Goal: Task Accomplishment & Management: Complete application form

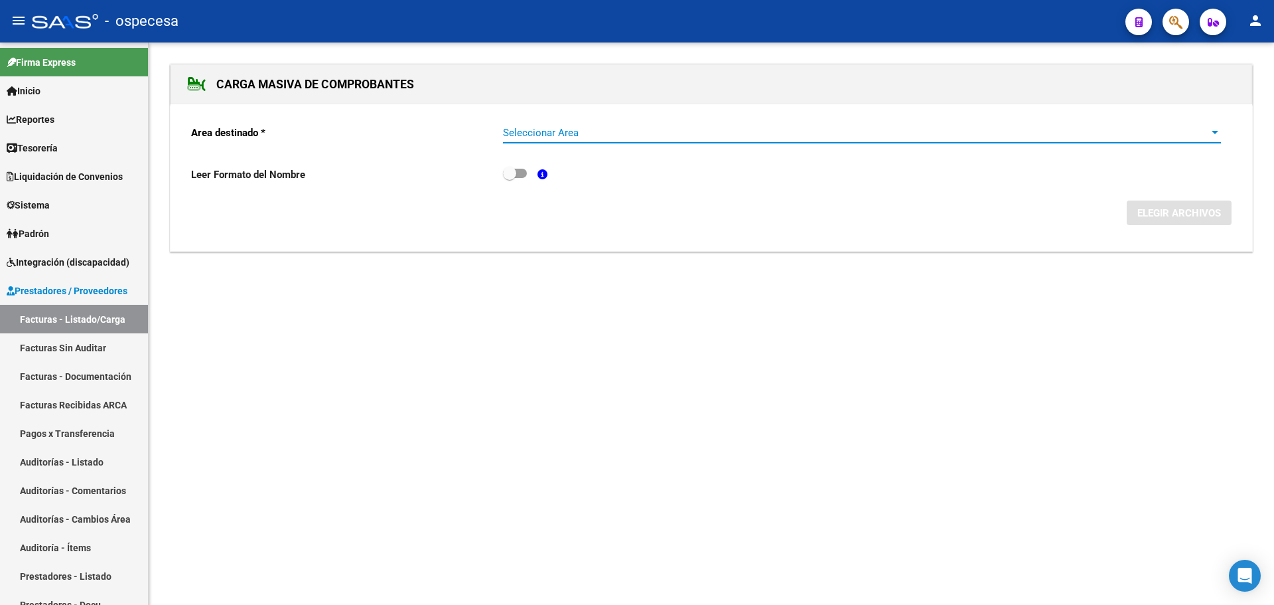
click at [632, 132] on span "Seleccionar Area" at bounding box center [856, 133] width 706 height 12
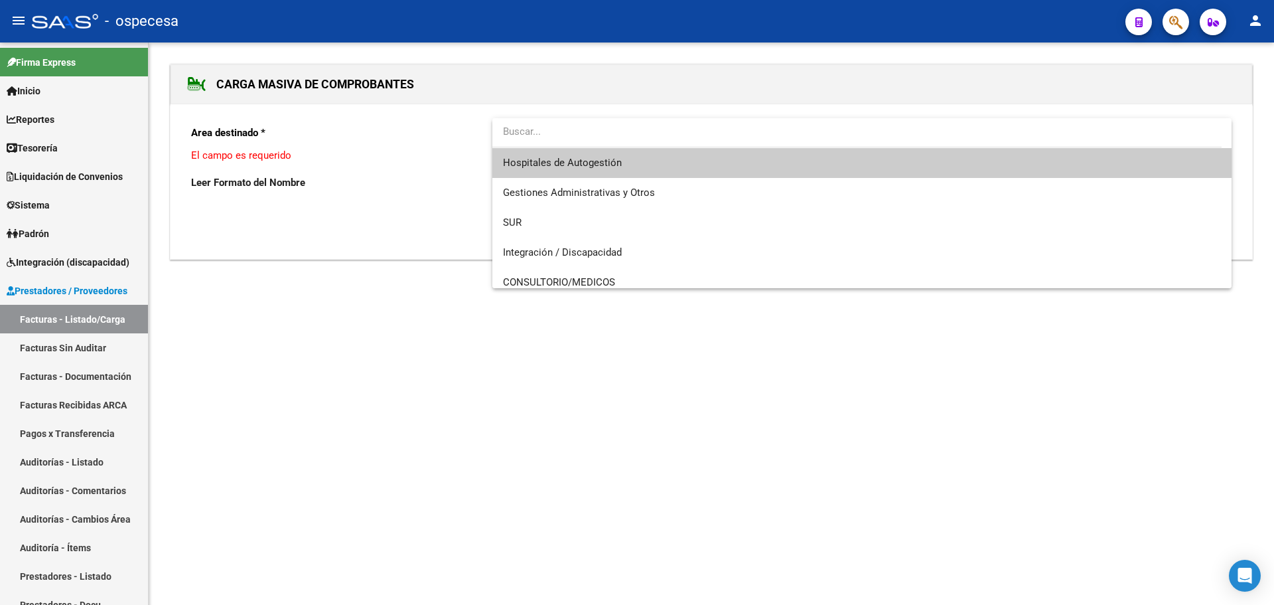
click at [633, 167] on span "Hospitales de Autogestión" at bounding box center [862, 163] width 718 height 30
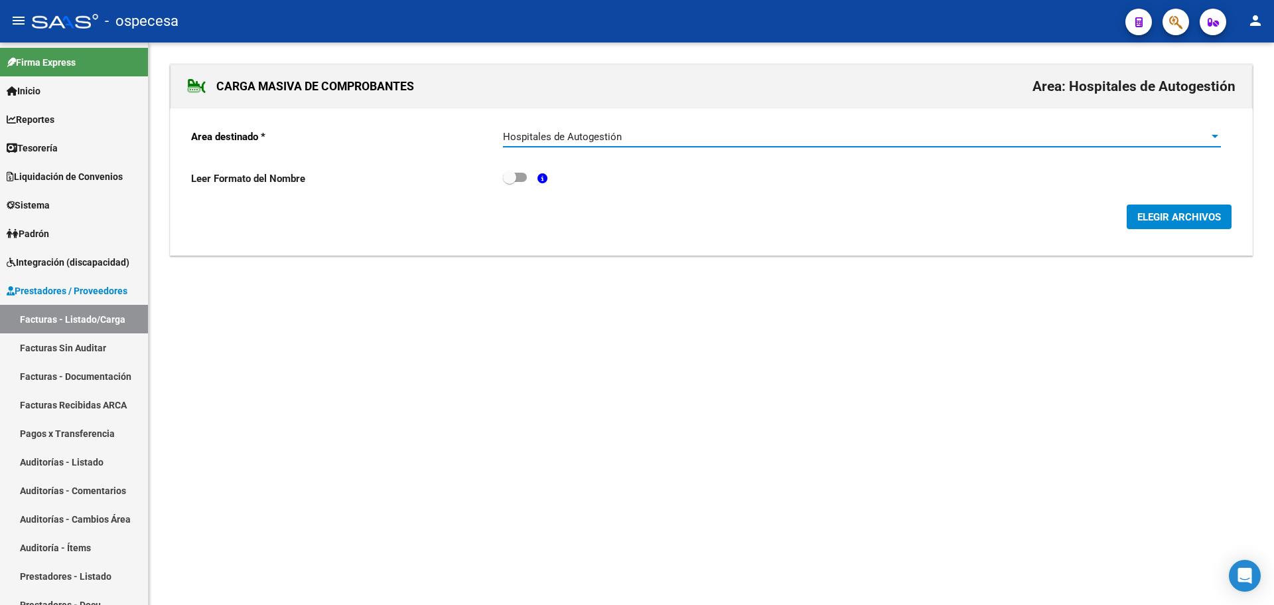
click at [1143, 210] on button "ELEGIR ARCHIVOS" at bounding box center [1179, 216] width 105 height 25
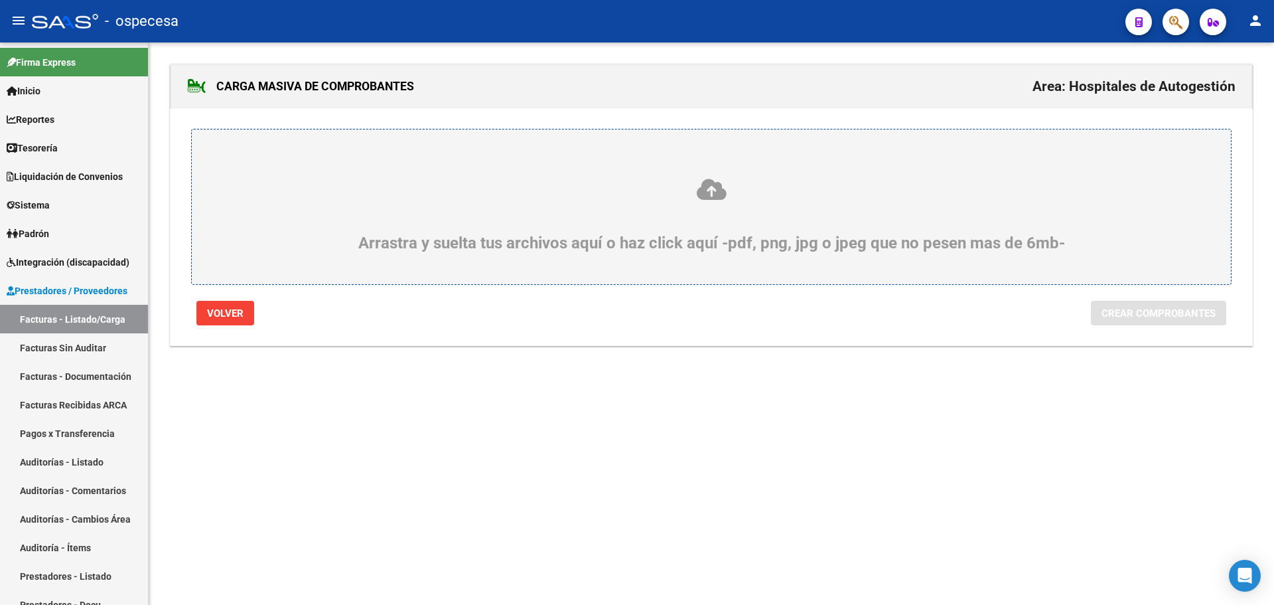
click at [556, 164] on label "Arrastra y suelta tus archivos aquí o haz click aquí -pdf, png, jpg o jpeg que …" at bounding box center [712, 206] width 976 height 91
click at [0, 0] on input "Arrastra y suelta tus archivos aquí o haz click aquí -pdf, png, jpg o jpeg que …" at bounding box center [0, 0] width 0 height 0
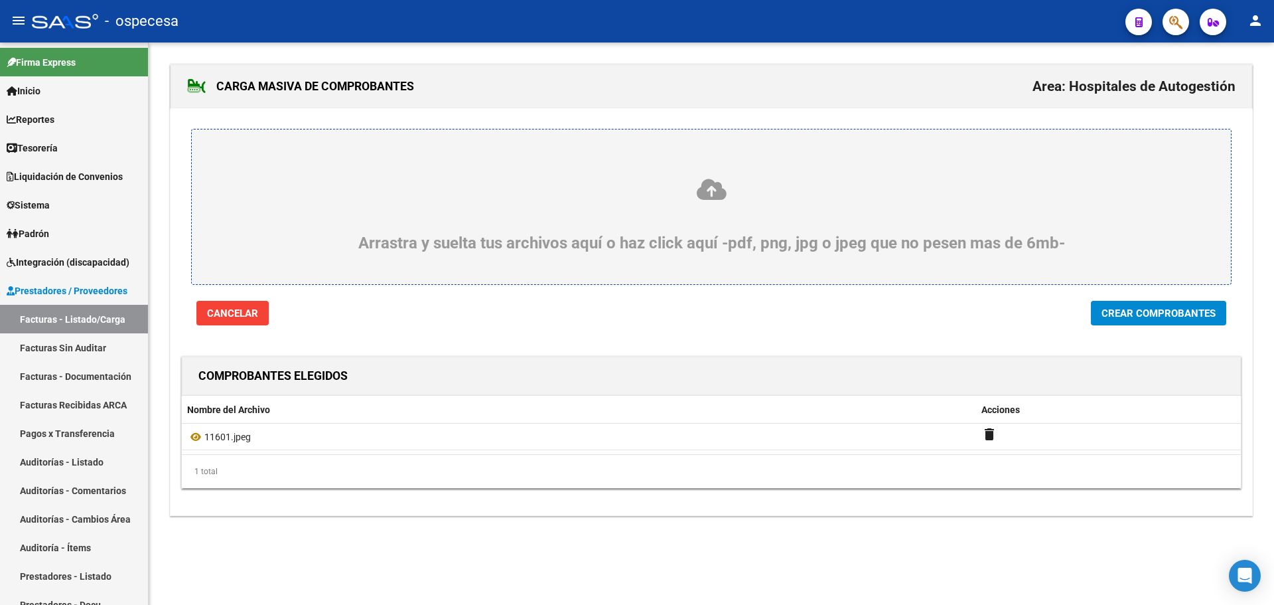
click at [1176, 311] on span "Crear Comprobantes" at bounding box center [1159, 313] width 114 height 12
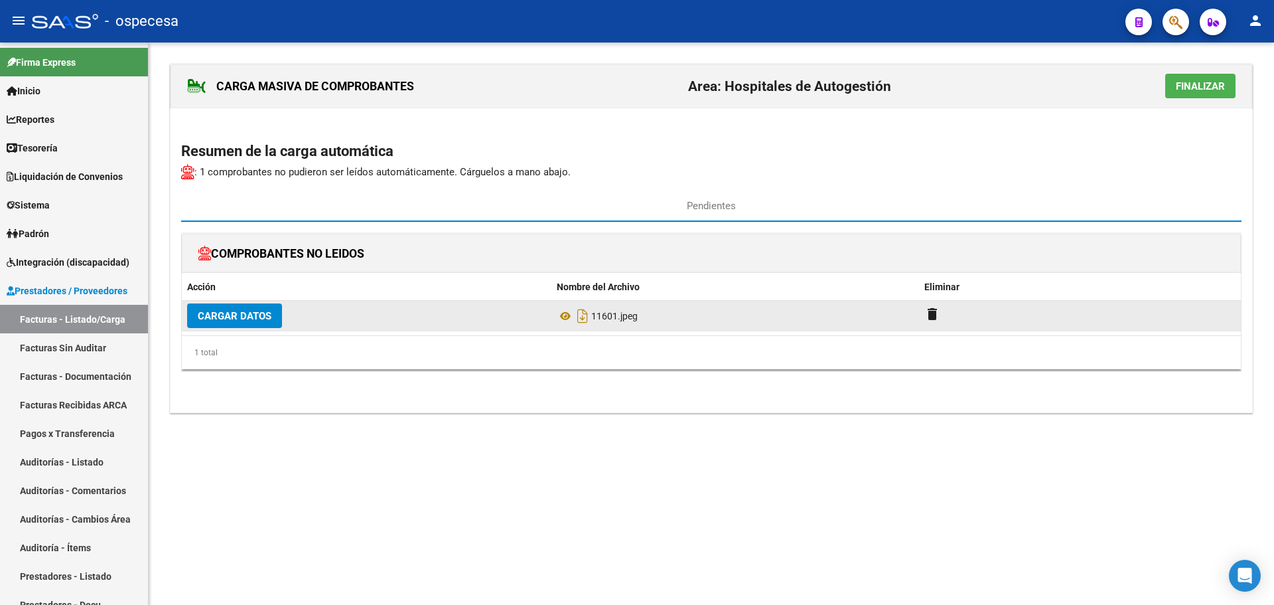
click at [214, 314] on span "Cargar Datos" at bounding box center [235, 316] width 74 height 12
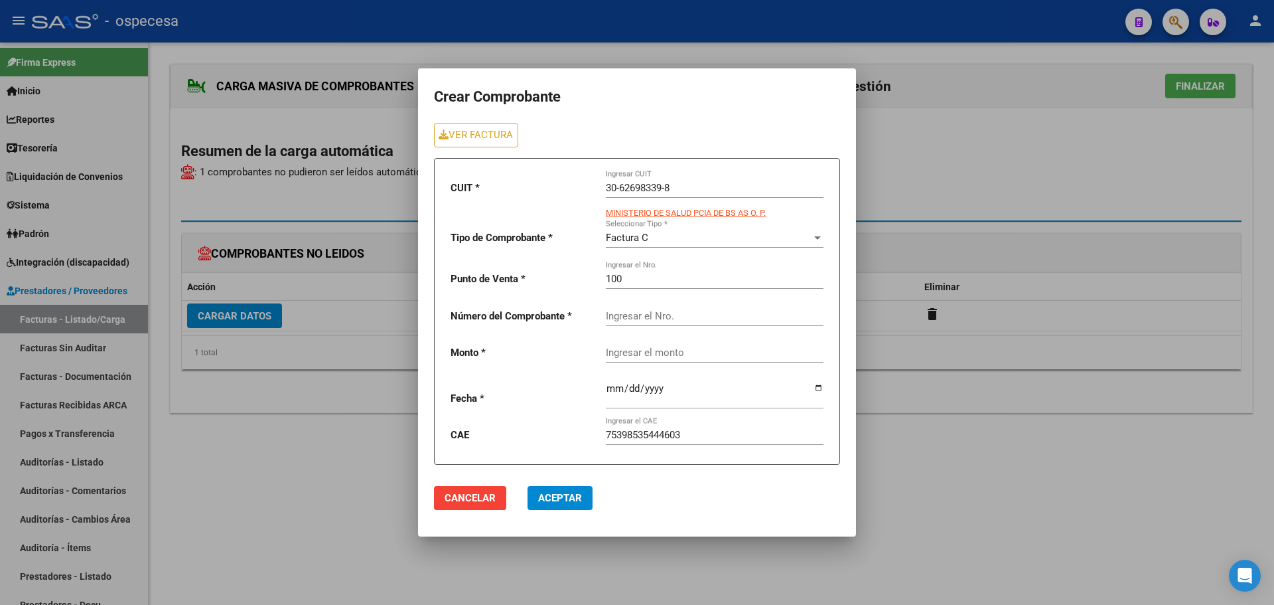
click at [670, 311] on input "Ingresar el Nro." at bounding box center [715, 316] width 218 height 12
type input "11601"
click at [659, 337] on div "Ingresar el monto" at bounding box center [715, 348] width 218 height 29
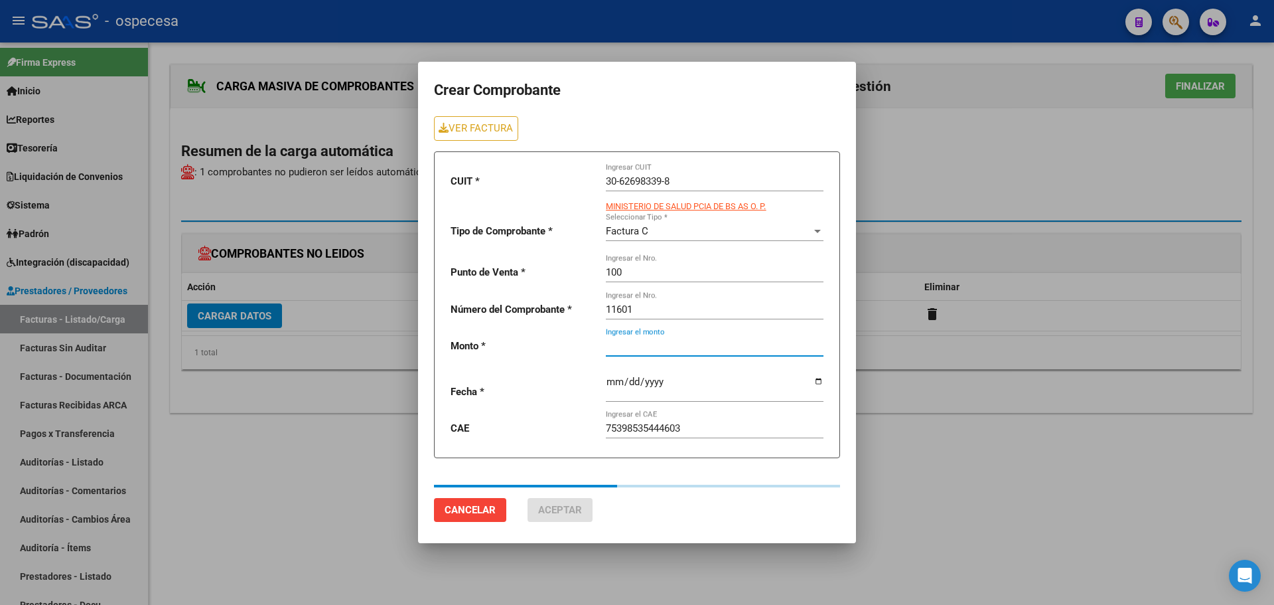
type input "85498"
type input "[DATE]"
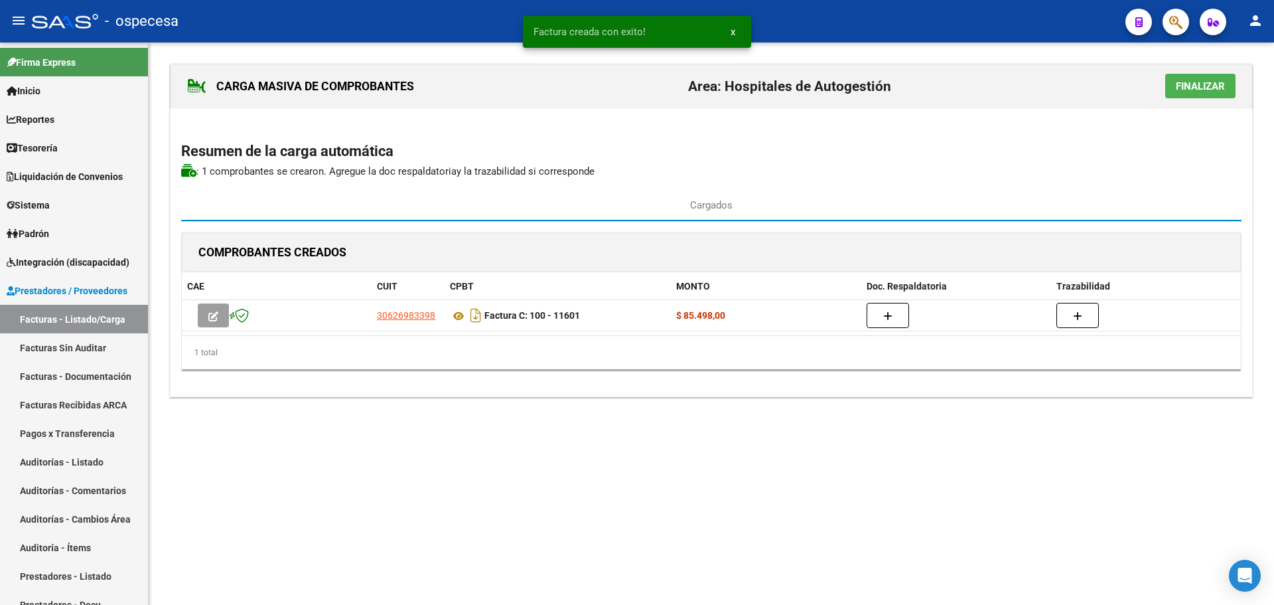
click at [1181, 82] on span "Finalizar" at bounding box center [1200, 86] width 49 height 12
